Goal: Task Accomplishment & Management: Manage account settings

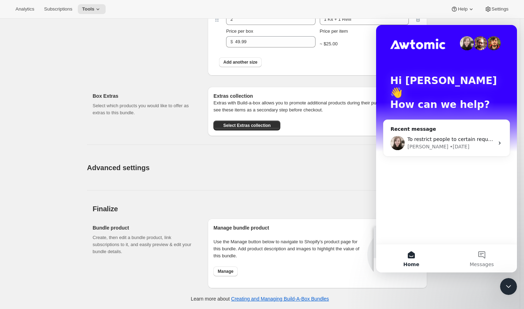
click at [471, 145] on div "Hi [PERSON_NAME] 👋 How can we help?" at bounding box center [446, 94] width 127 height 139
click at [467, 143] on div "[PERSON_NAME] • [DATE]" at bounding box center [450, 146] width 87 height 7
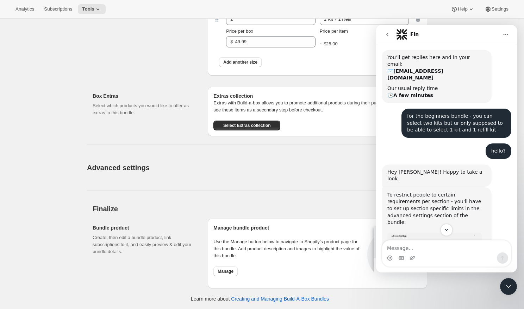
scroll to position [80, 0]
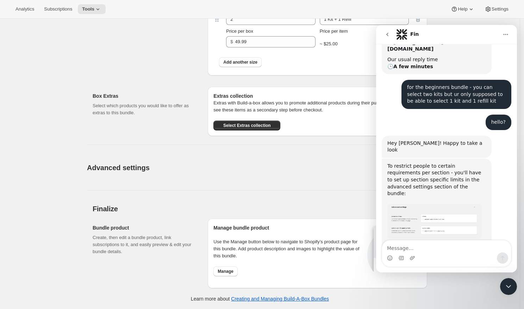
click at [451, 204] on img "Emily says…" at bounding box center [434, 221] width 94 height 35
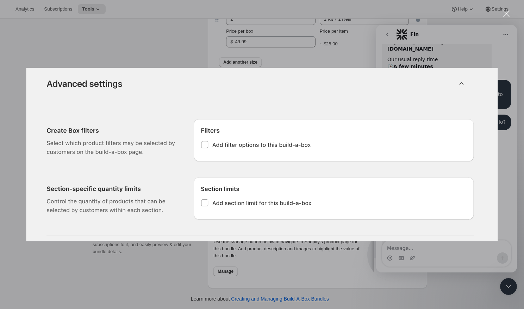
click at [474, 53] on div "Intercom messenger" at bounding box center [262, 154] width 524 height 309
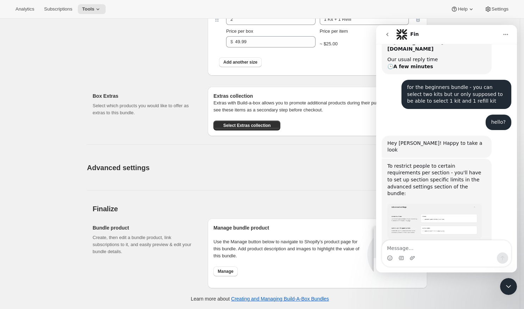
click at [406, 253] on div "Intercom messenger" at bounding box center [446, 258] width 129 height 11
click at [406, 249] on textarea "Message…" at bounding box center [446, 247] width 129 height 12
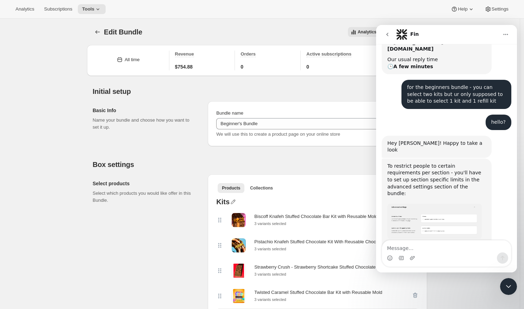
click at [449, 18] on div "Analytics Subscriptions Tools Help Settings" at bounding box center [262, 9] width 524 height 19
click at [504, 4] on div "Analytics Subscriptions Tools Help Settings" at bounding box center [262, 9] width 524 height 19
click at [504, 7] on span "Settings" at bounding box center [499, 9] width 17 height 6
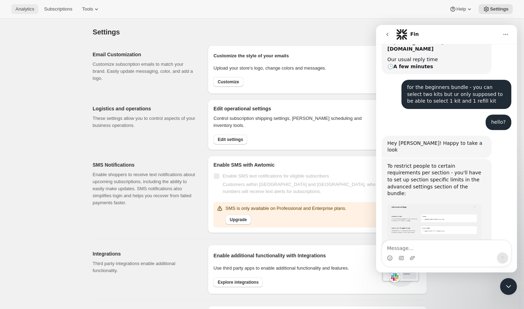
click at [27, 11] on span "Analytics" at bounding box center [24, 9] width 19 height 6
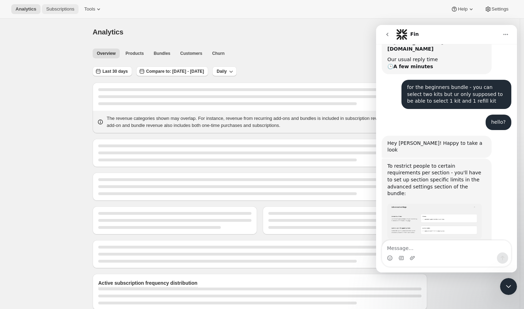
click at [63, 10] on span "Subscriptions" at bounding box center [60, 9] width 28 height 6
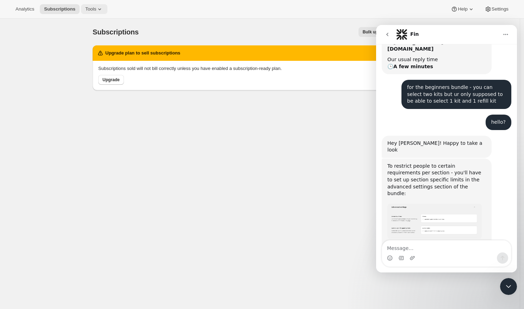
click at [98, 11] on icon at bounding box center [99, 9] width 7 height 7
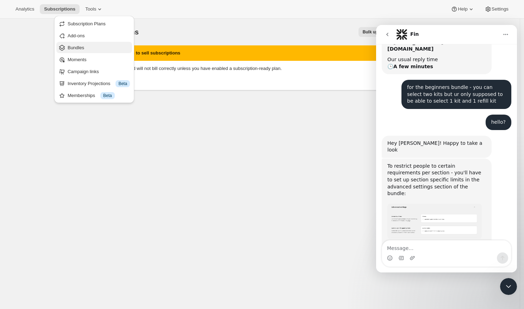
click at [89, 48] on span "Bundles" at bounding box center [99, 47] width 62 height 7
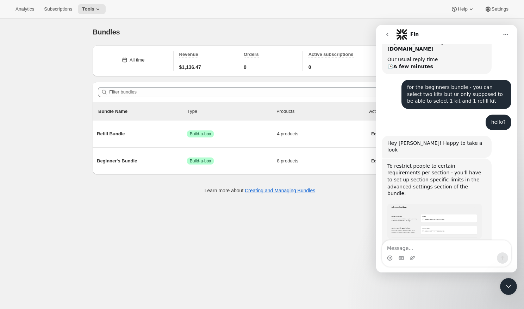
click at [504, 31] on button "Home" at bounding box center [505, 34] width 13 height 13
click at [508, 290] on icon "Close Intercom Messenger" at bounding box center [508, 287] width 8 height 8
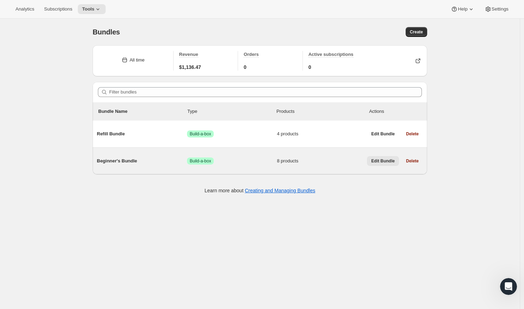
click at [371, 160] on span "Edit Bundle" at bounding box center [383, 161] width 24 height 6
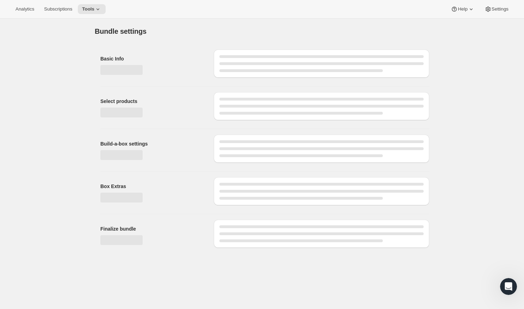
type input "Beginner's Bundle"
radio input "true"
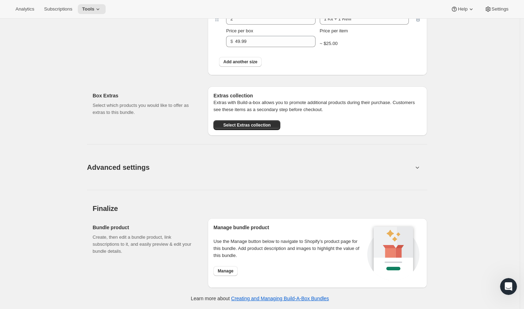
scroll to position [587, 0]
click at [154, 168] on button "Advanced settings" at bounding box center [250, 167] width 334 height 27
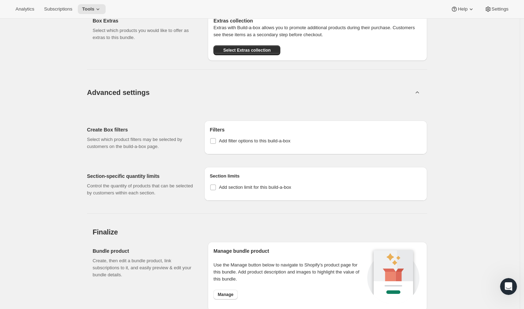
scroll to position [666, 0]
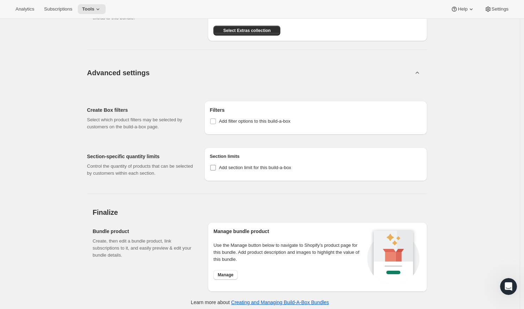
click at [246, 170] on span "Add section limit for this build-a-box" at bounding box center [255, 167] width 72 height 5
click at [216, 171] on input "Add section limit for this build-a-box" at bounding box center [213, 168] width 6 height 6
checkbox input "true"
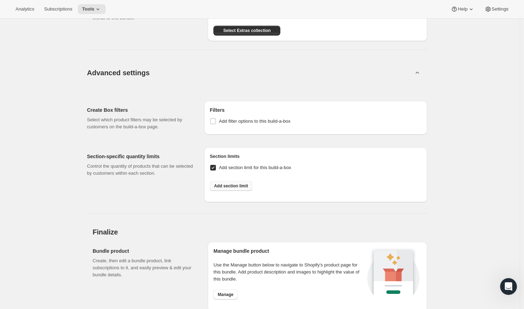
click at [237, 191] on button "Add section limit" at bounding box center [231, 186] width 43 height 10
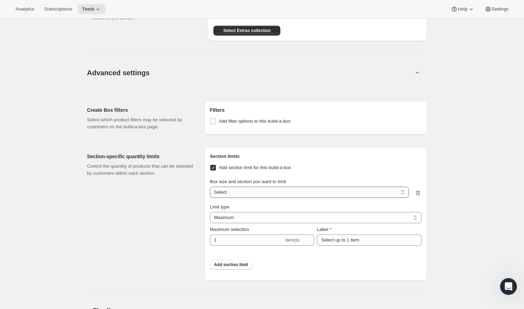
click at [235, 198] on select "1 Kit + 1 Refil / Kits 1 Kit + 1 Refil / Refill Kits Select" at bounding box center [309, 192] width 199 height 11
select select "gid://shopify/ProductVariant/50634734928171_8dee9fe6-b6d4-4357-9839-ed6b8981815b"
click at [210, 198] on select "1 Kit + 1 Refil / Kits 1 Kit + 1 Refil / Refill Kits Select" at bounding box center [309, 192] width 199 height 11
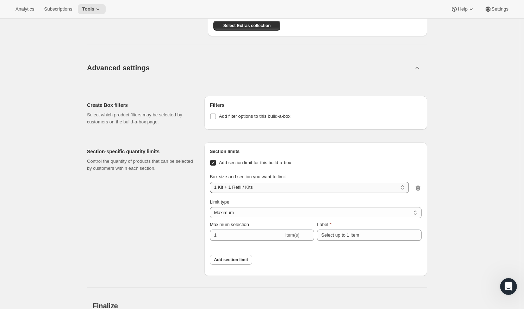
click at [253, 193] on select "1 Kit + 1 Refil / Kits 1 Kit + 1 Refil / Refill Kits Select" at bounding box center [309, 187] width 199 height 11
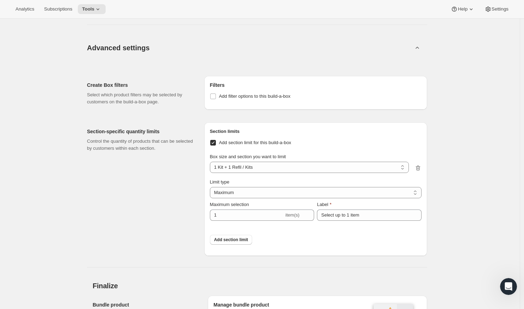
scroll to position [730, 0]
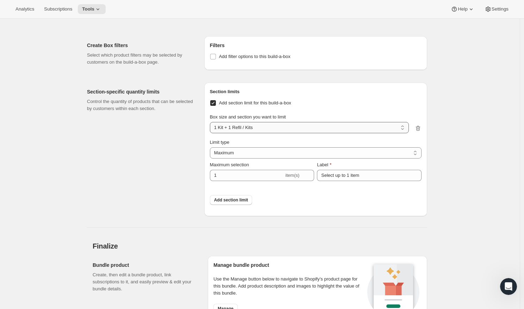
click at [244, 133] on select "1 Kit + 1 Refil / Kits 1 Kit + 1 Refil / Refill Kits Select" at bounding box center [309, 127] width 199 height 11
click at [210, 133] on select "1 Kit + 1 Refil / Kits 1 Kit + 1 Refil / Refill Kits Select" at bounding box center [309, 127] width 199 height 11
click at [247, 133] on select "1 Kit + 1 Refil / Kits 1 Kit + 1 Refil / Refill Kits Select" at bounding box center [309, 127] width 199 height 11
select select "gid://shopify/ProductVariant/50634734928171_8dee9fe6-b6d4-4357-9839-ed6b8981815b"
click at [210, 133] on select "1 Kit + 1 Refil / Kits 1 Kit + 1 Refil / Refill Kits Select" at bounding box center [309, 127] width 199 height 11
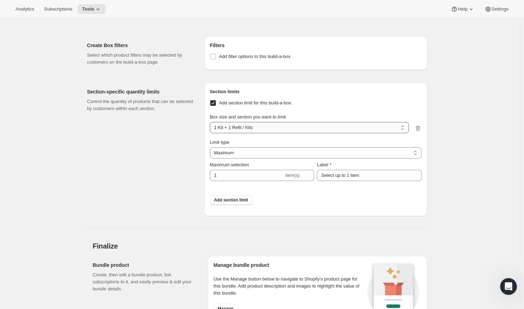
click at [246, 133] on select "1 Kit + 1 Refil / Kits 1 Kit + 1 Refil / Refill Kits Select" at bounding box center [309, 127] width 199 height 11
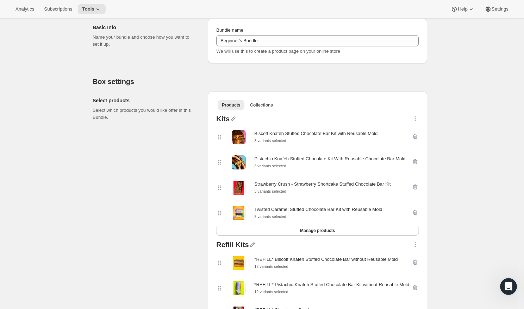
scroll to position [81, 0]
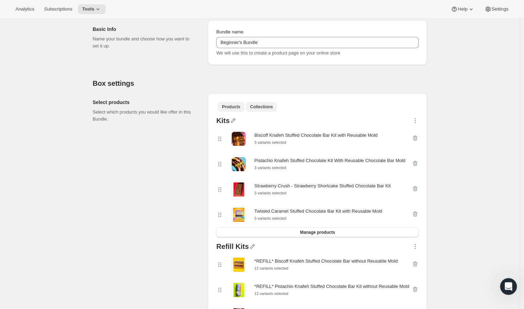
click at [259, 105] on span "Collections" at bounding box center [261, 107] width 23 height 6
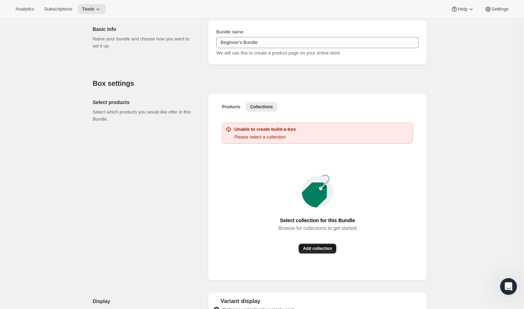
click at [309, 251] on span "Add collection" at bounding box center [317, 249] width 29 height 6
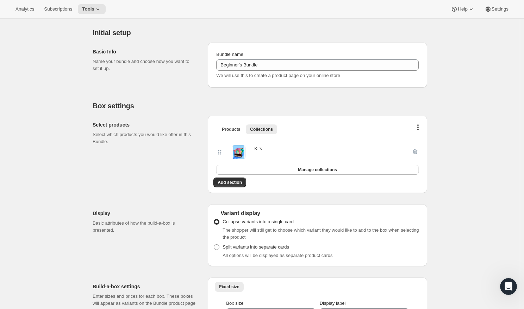
scroll to position [57, 0]
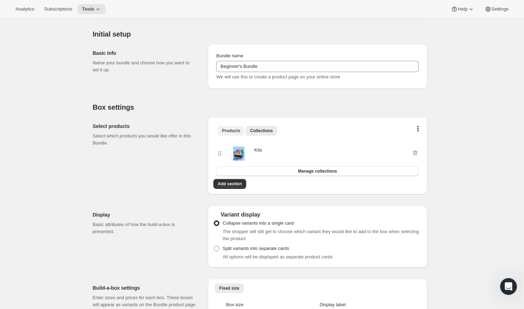
click at [229, 131] on span "Products" at bounding box center [231, 131] width 18 height 6
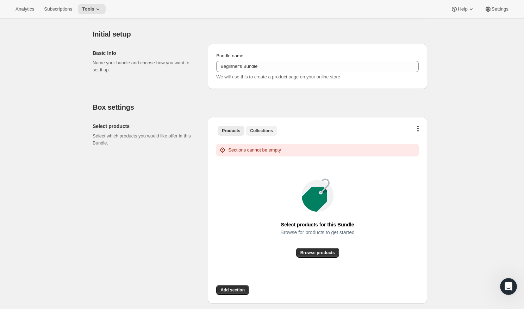
click at [257, 131] on span "Collections" at bounding box center [261, 131] width 23 height 6
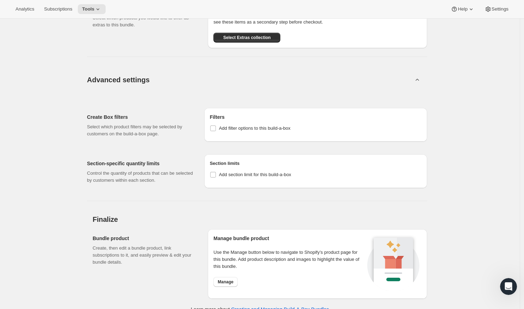
scroll to position [685, 0]
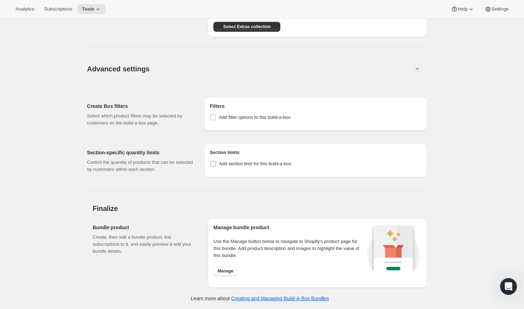
click at [269, 167] on span "Add section limit for this build-a-box" at bounding box center [255, 163] width 72 height 7
click at [216, 167] on input "Add section limit for this build-a-box" at bounding box center [213, 164] width 6 height 6
checkbox input "true"
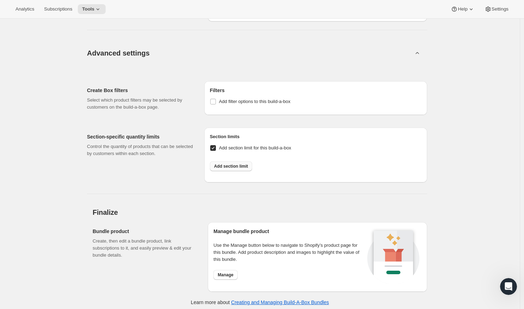
click at [242, 169] on span "Add section limit" at bounding box center [231, 167] width 34 height 6
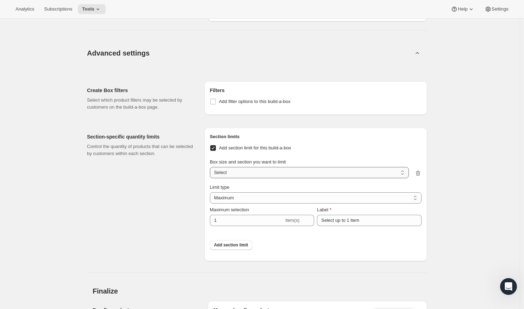
click at [246, 178] on select "1 Kit + 1 Refil / Kits 1 Kit + 1 Refil / Refill Kits Select" at bounding box center [309, 172] width 199 height 11
select select "gid://shopify/ProductVariant/50634734928171_8dee9fe6-b6d4-4357-9839-ed6b8981815b"
click at [210, 178] on select "1 Kit + 1 Refil / Kits 1 Kit + 1 Refil / Refill Kits Select" at bounding box center [309, 172] width 199 height 11
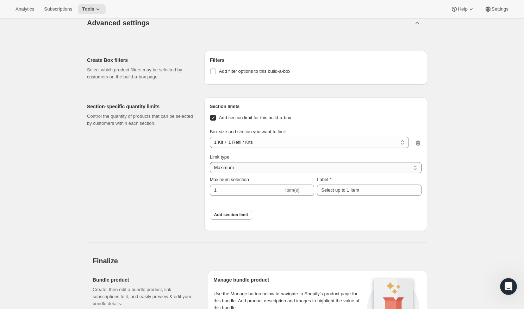
scroll to position [721, 0]
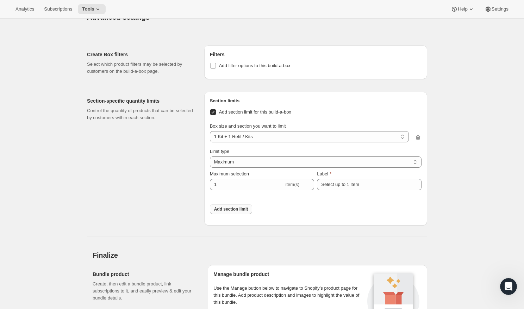
click at [231, 212] on span "Add section limit" at bounding box center [231, 210] width 34 height 6
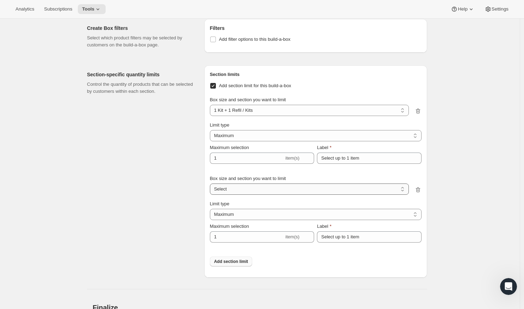
scroll to position [749, 0]
click at [234, 194] on select "1 Kit + 1 Refil / Kits 1 Kit + 1 Refil / Refill Kits Select" at bounding box center [309, 187] width 199 height 11
select select "gid://shopify/ProductVariant/50634734928171_41238d5c-3169-4039-8b56-adf61dcaa7b5"
click at [210, 194] on select "1 Kit + 1 Refil / Kits 1 Kit + 1 Refil / Refill Kits Select" at bounding box center [309, 187] width 199 height 11
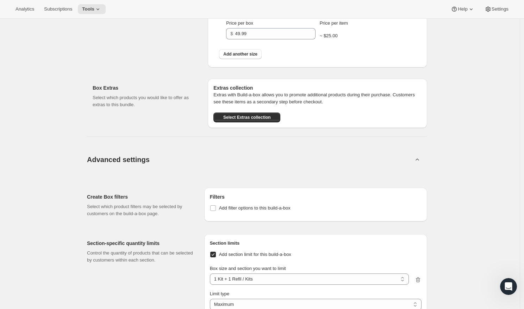
scroll to position [584, 0]
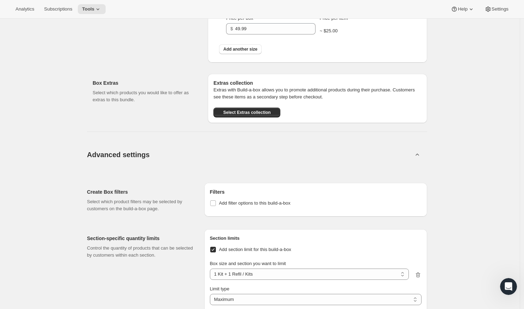
click at [513, 289] on div "Open Intercom Messenger" at bounding box center [508, 286] width 23 height 23
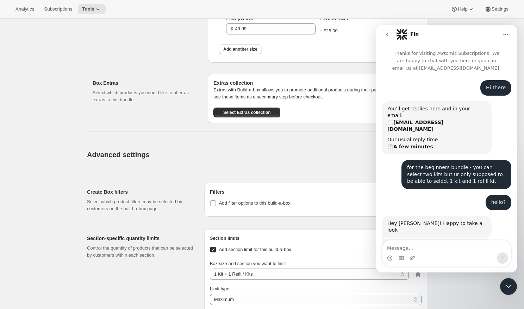
scroll to position [80, 0]
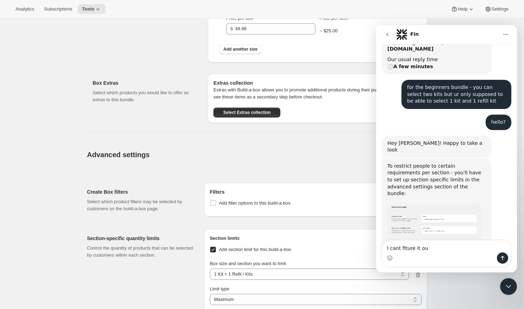
type textarea "I cant fiture it out"
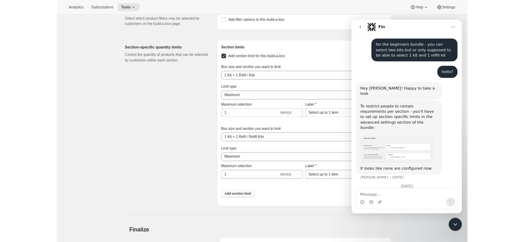
scroll to position [762, 0]
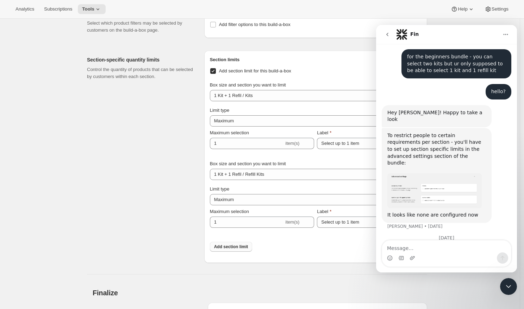
click at [509, 286] on icon "Close Intercom Messenger" at bounding box center [508, 287] width 8 height 8
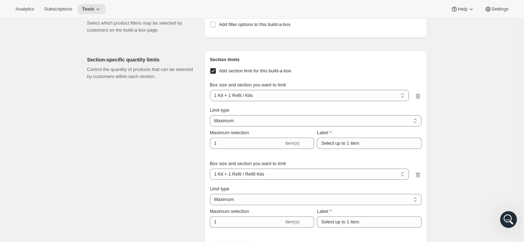
click at [513, 220] on div "Open Intercom Messenger" at bounding box center [508, 219] width 23 height 23
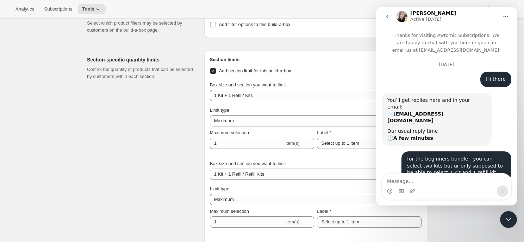
scroll to position [82, 0]
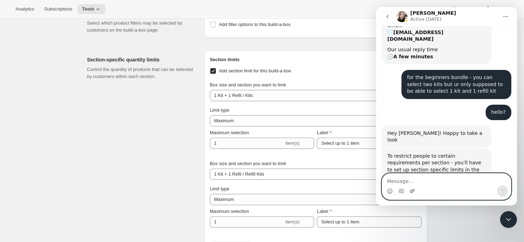
click at [413, 190] on icon "Upload attachment" at bounding box center [412, 192] width 6 height 6
type textarea "IT snot wr"
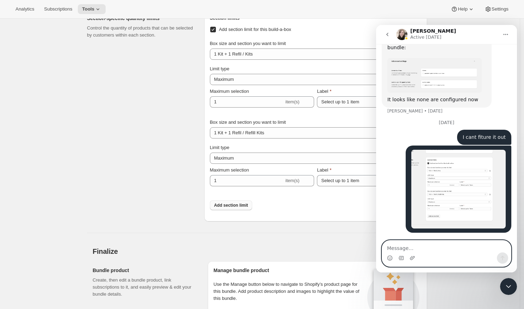
scroll to position [208, 0]
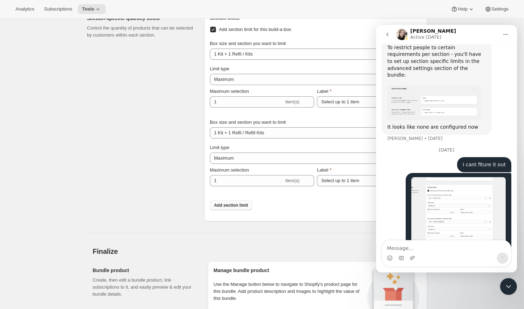
click at [505, 286] on icon "Close Intercom Messenger" at bounding box center [508, 287] width 8 height 8
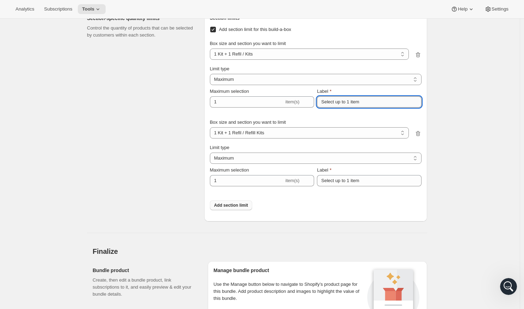
click at [339, 108] on input "Select up to 1 item" at bounding box center [369, 101] width 105 height 11
click at [279, 85] on select "Maximum Minimum Both" at bounding box center [316, 79] width 212 height 11
select select "BOTH"
click at [210, 85] on select "Maximum Minimum Both" at bounding box center [316, 79] width 212 height 11
type input "6"
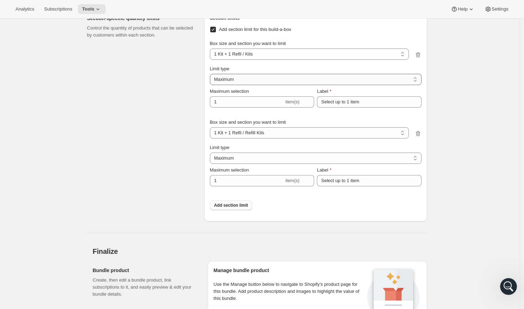
type input "Select between 1 and 6 items"
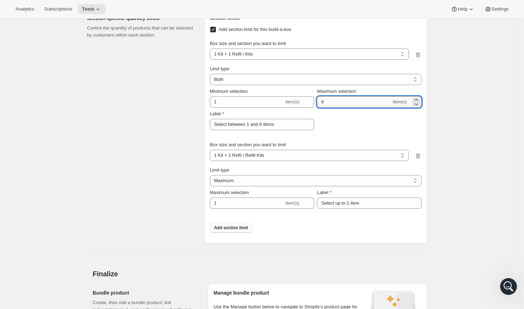
click at [327, 108] on input "6" at bounding box center [354, 101] width 74 height 11
type input "0"
click at [262, 85] on select "Maximum Minimum Both" at bounding box center [316, 79] width 212 height 11
select select "MAXIMUM"
type input "1"
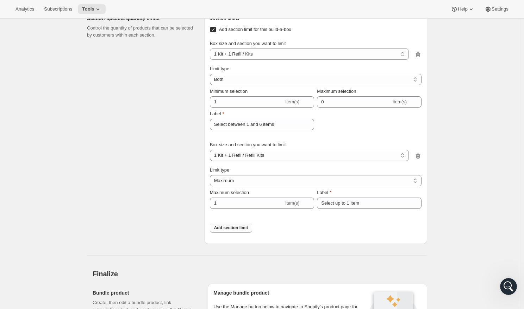
type input "Select up to 1 item"
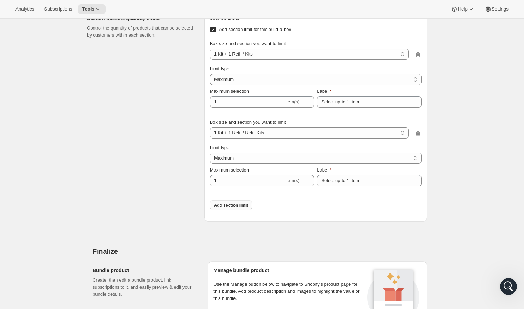
click at [505, 284] on icon "Open Intercom Messenger" at bounding box center [509, 287] width 12 height 12
